Goal: Book appointment/travel/reservation

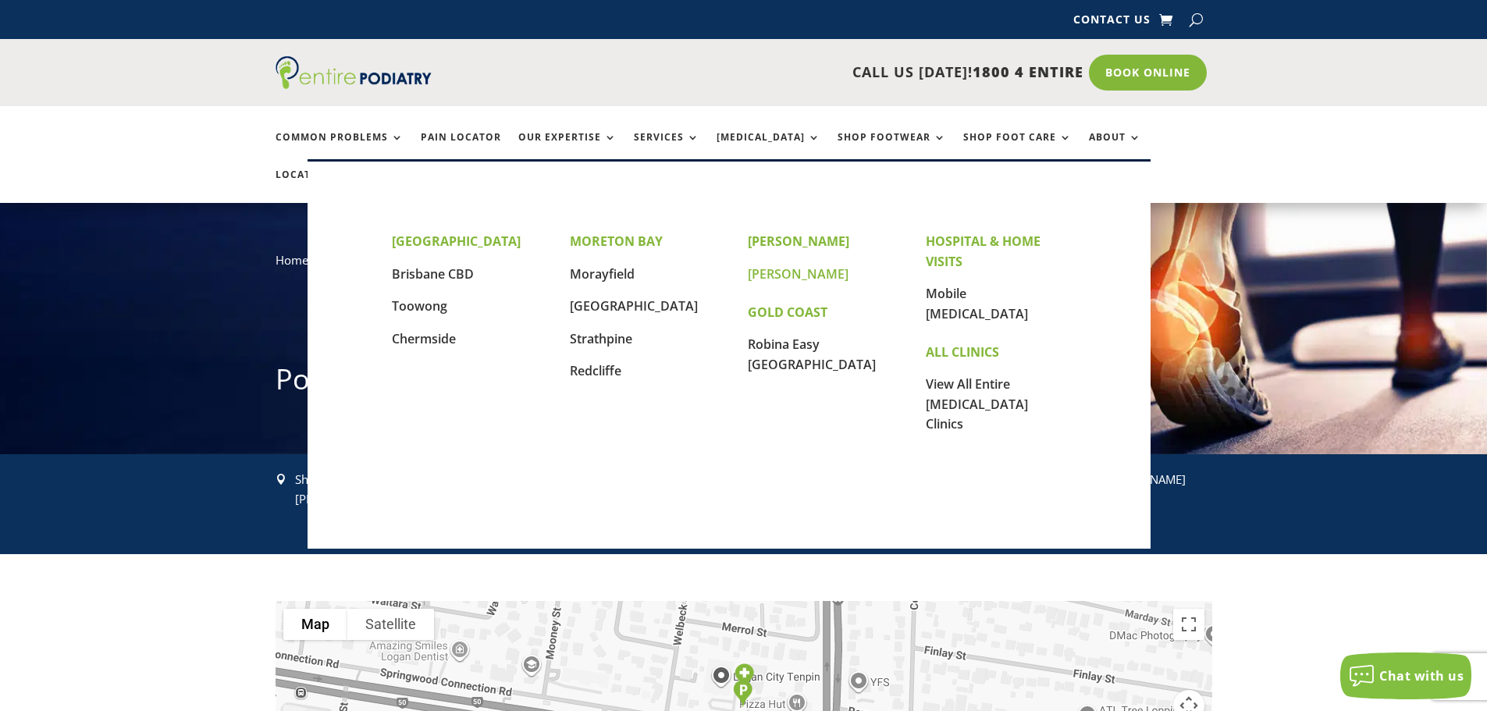
click at [778, 276] on link "[PERSON_NAME]" at bounding box center [798, 273] width 101 height 17
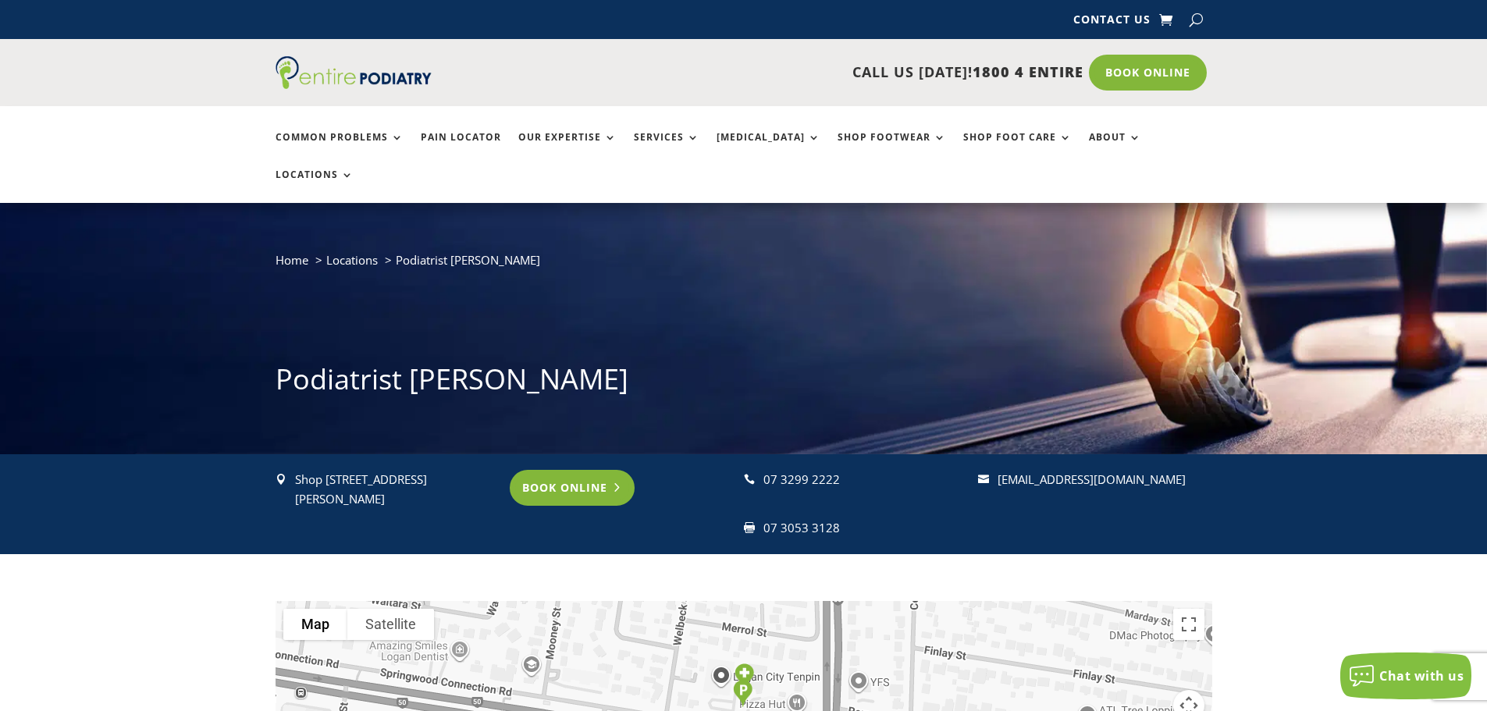
click at [578, 470] on link "Book Online" at bounding box center [573, 488] width 126 height 36
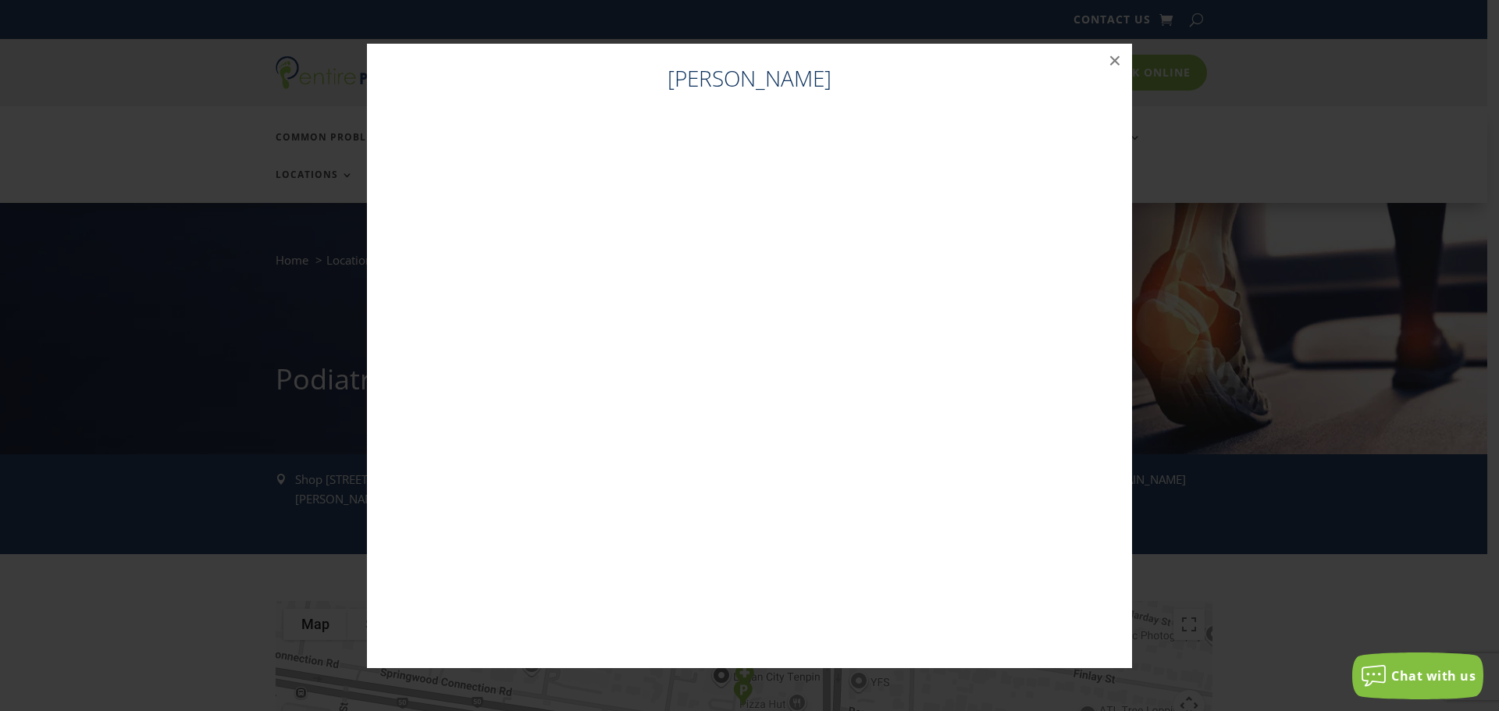
click at [873, 97] on h4 "[PERSON_NAME]" at bounding box center [749, 82] width 734 height 38
click at [1113, 61] on button "×" at bounding box center [1114, 61] width 34 height 34
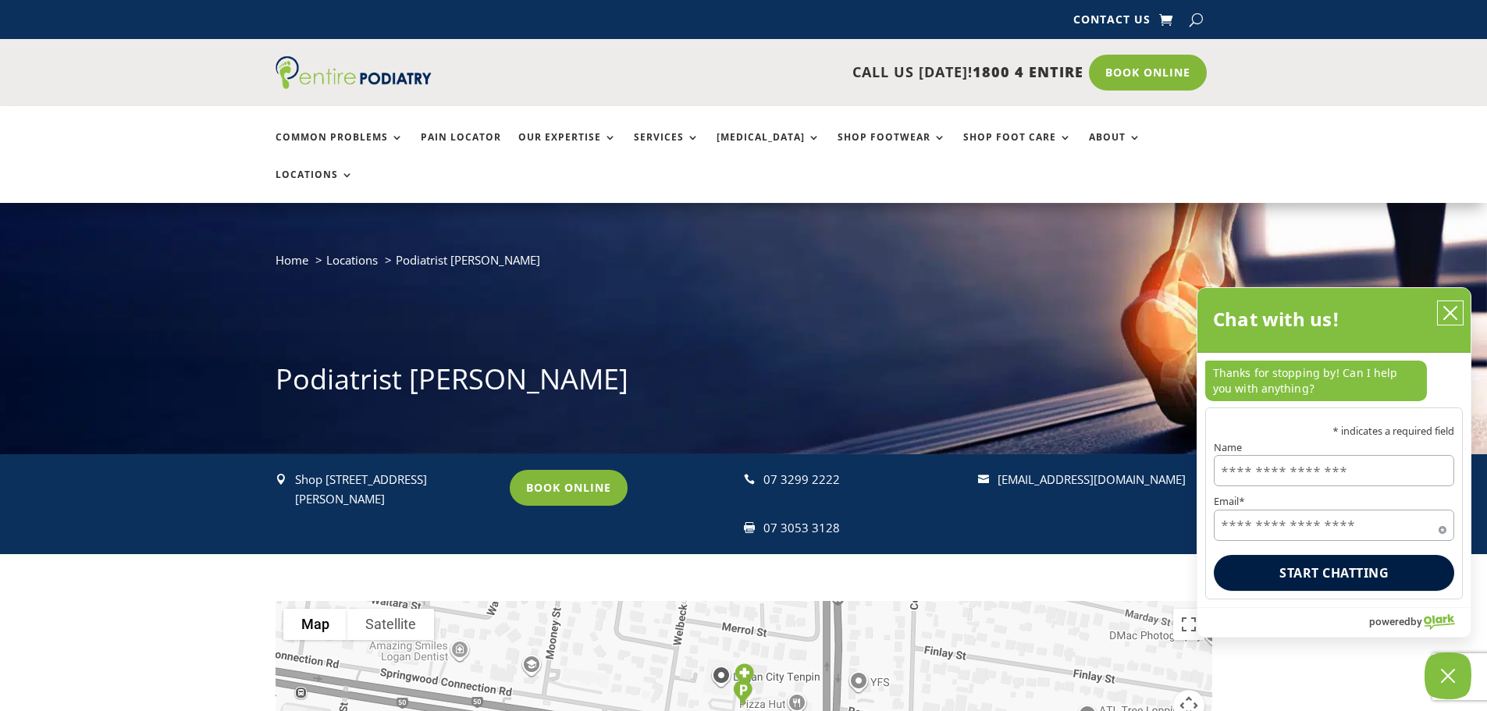
click at [1449, 313] on icon "close chatbox" at bounding box center [1450, 313] width 12 height 12
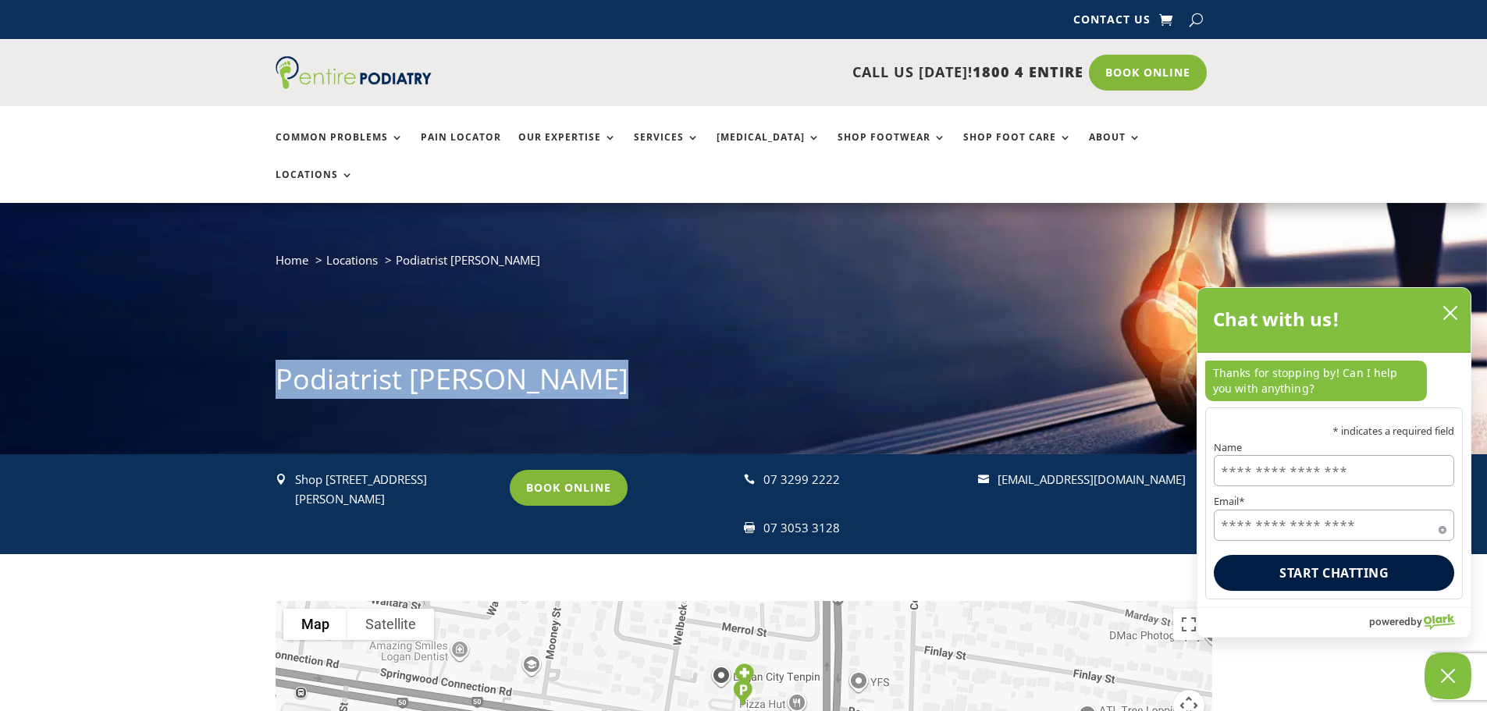
click at [1449, 313] on div "Home Locations Podiatrist [PERSON_NAME] Podiatrist [PERSON_NAME]" at bounding box center [743, 328] width 1487 height 251
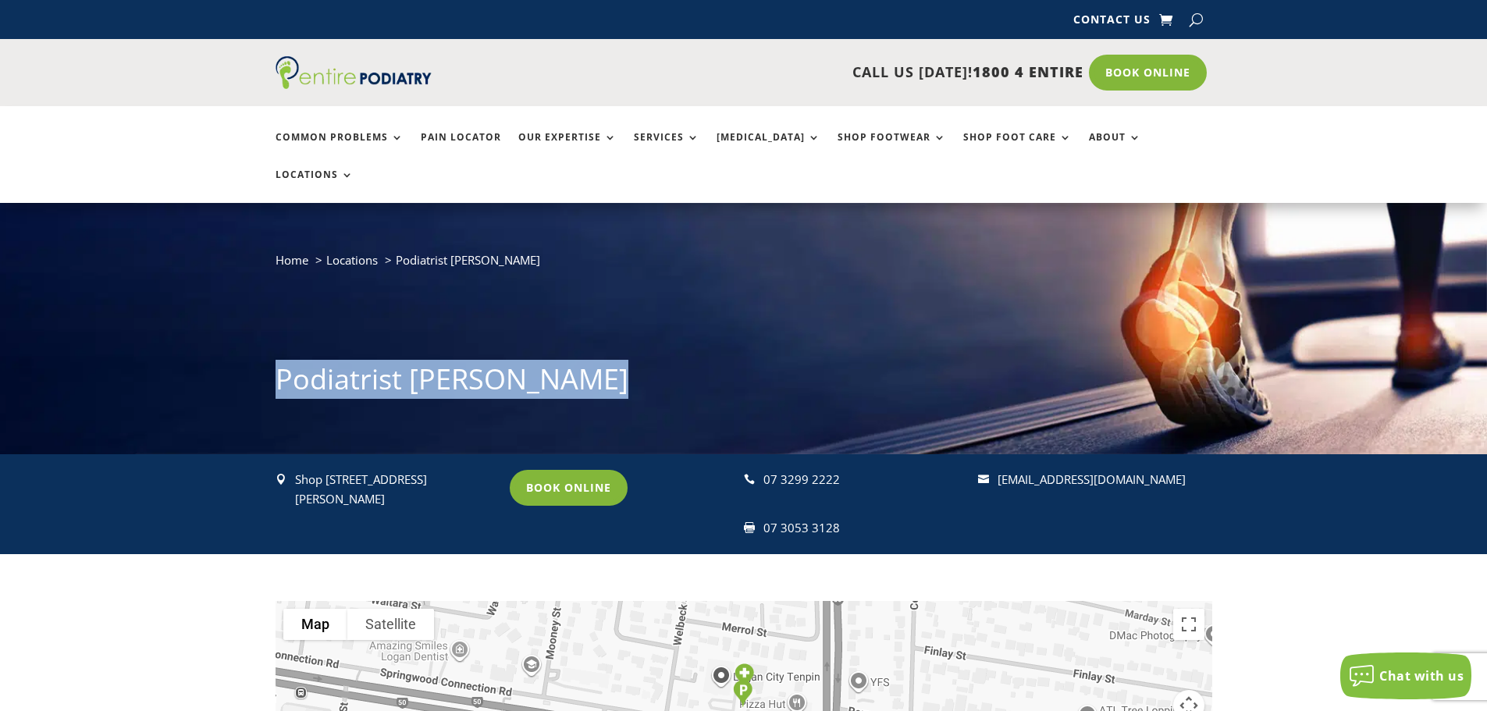
click at [1449, 313] on div "Home Locations Podiatrist [PERSON_NAME] Podiatrist [PERSON_NAME]" at bounding box center [743, 328] width 1487 height 251
